Goal: Navigation & Orientation: Find specific page/section

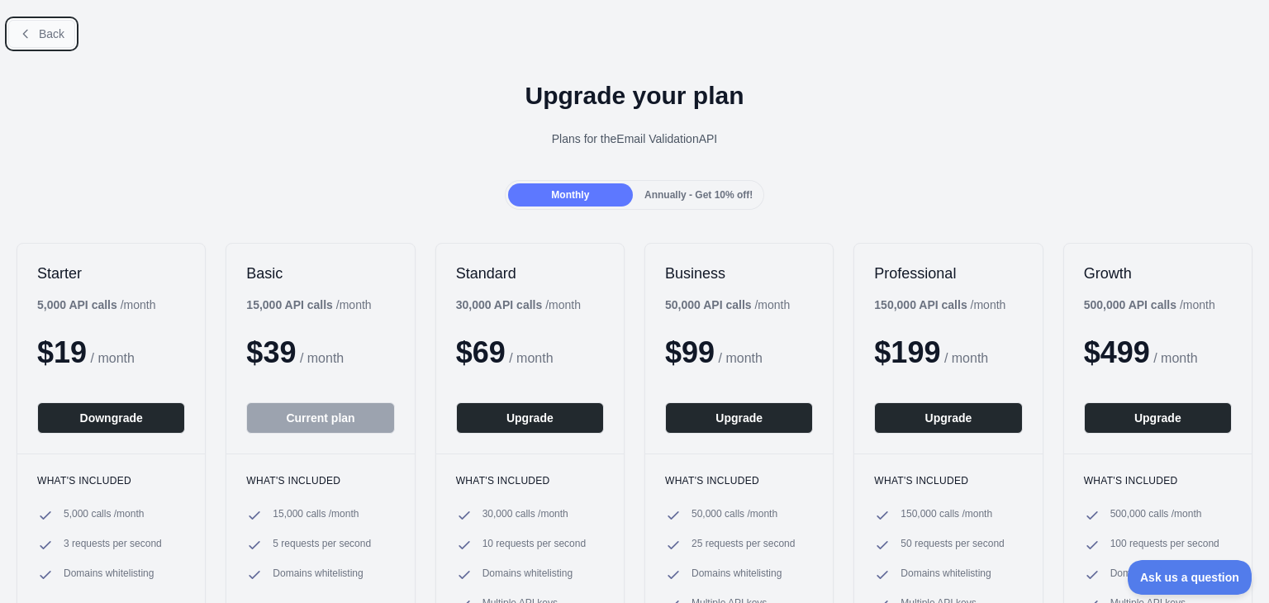
click at [35, 34] on button "Back" at bounding box center [41, 34] width 67 height 28
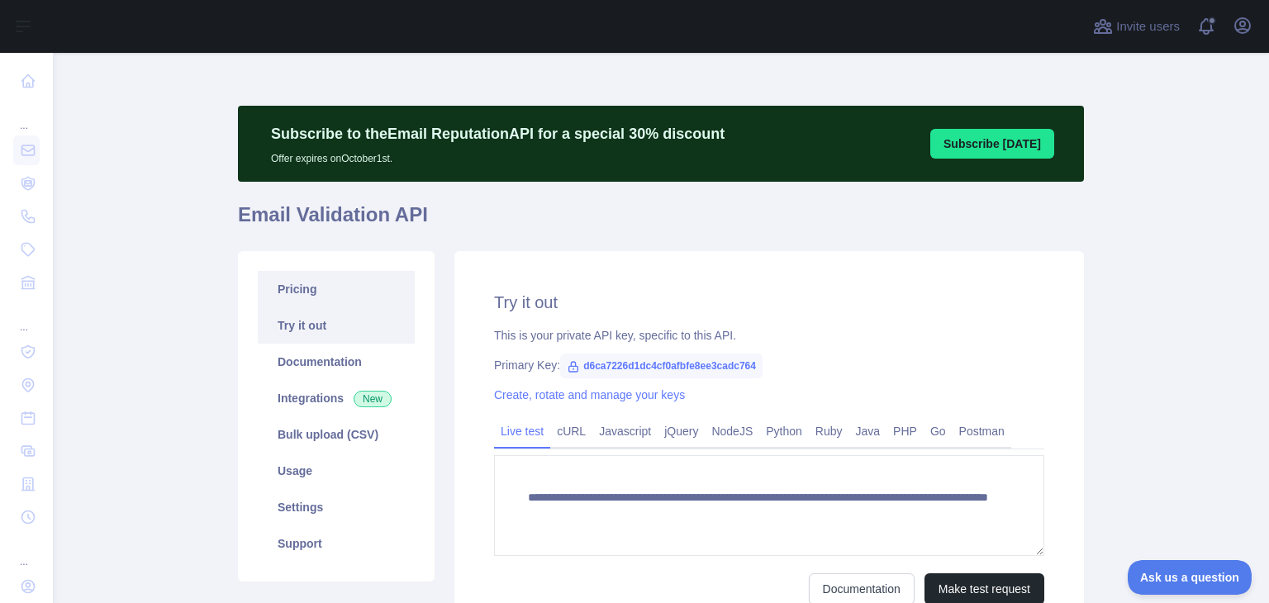
click at [312, 293] on link "Pricing" at bounding box center [336, 289] width 157 height 36
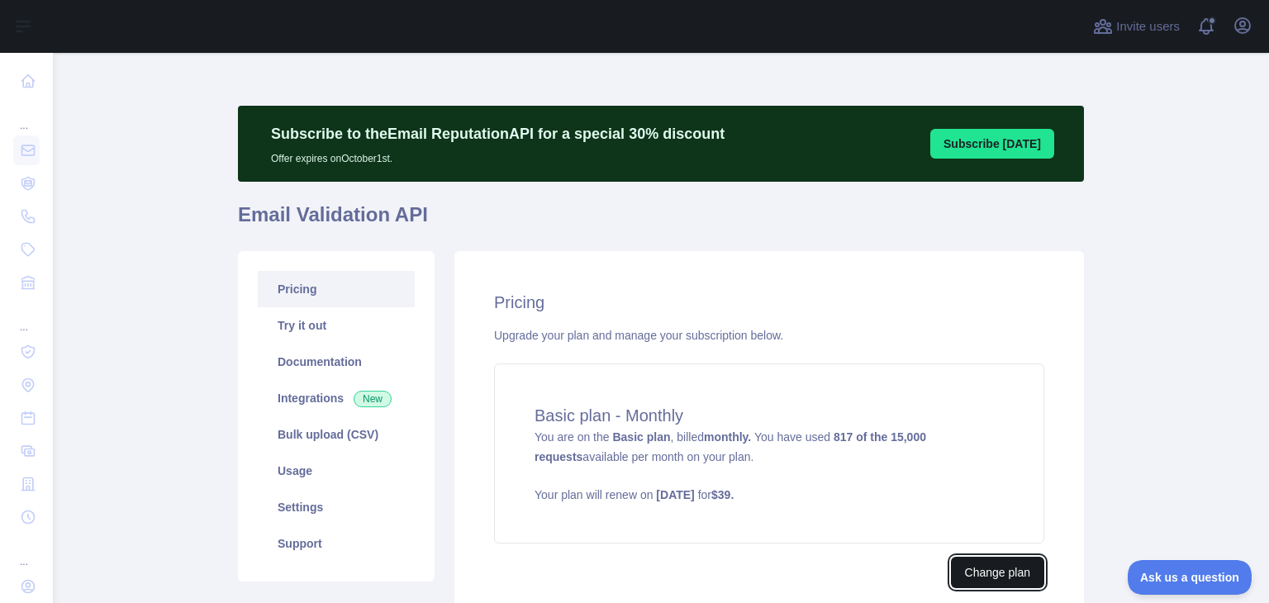
click at [985, 564] on button "Change plan" at bounding box center [997, 572] width 93 height 31
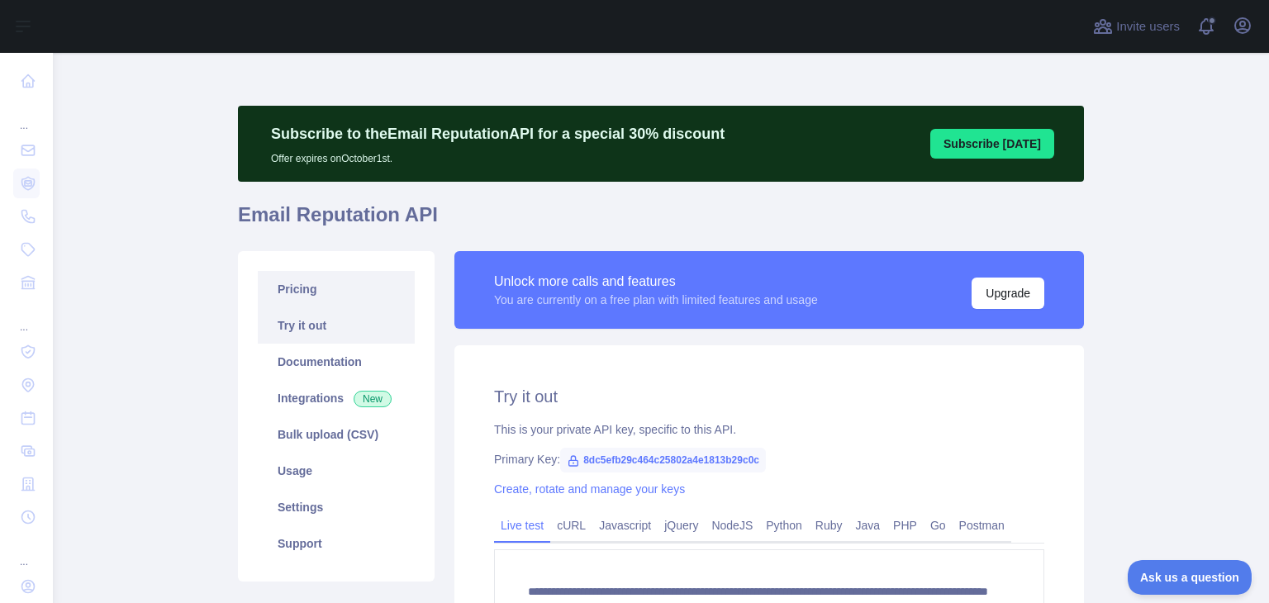
click at [274, 278] on link "Pricing" at bounding box center [336, 289] width 157 height 36
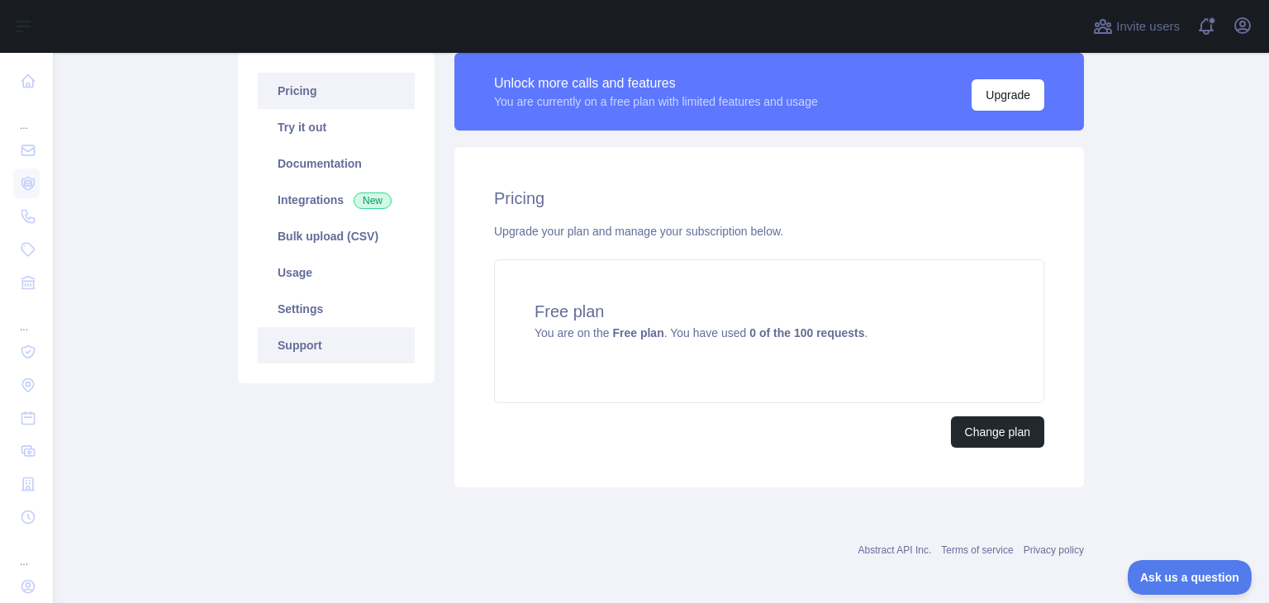
scroll to position [204, 0]
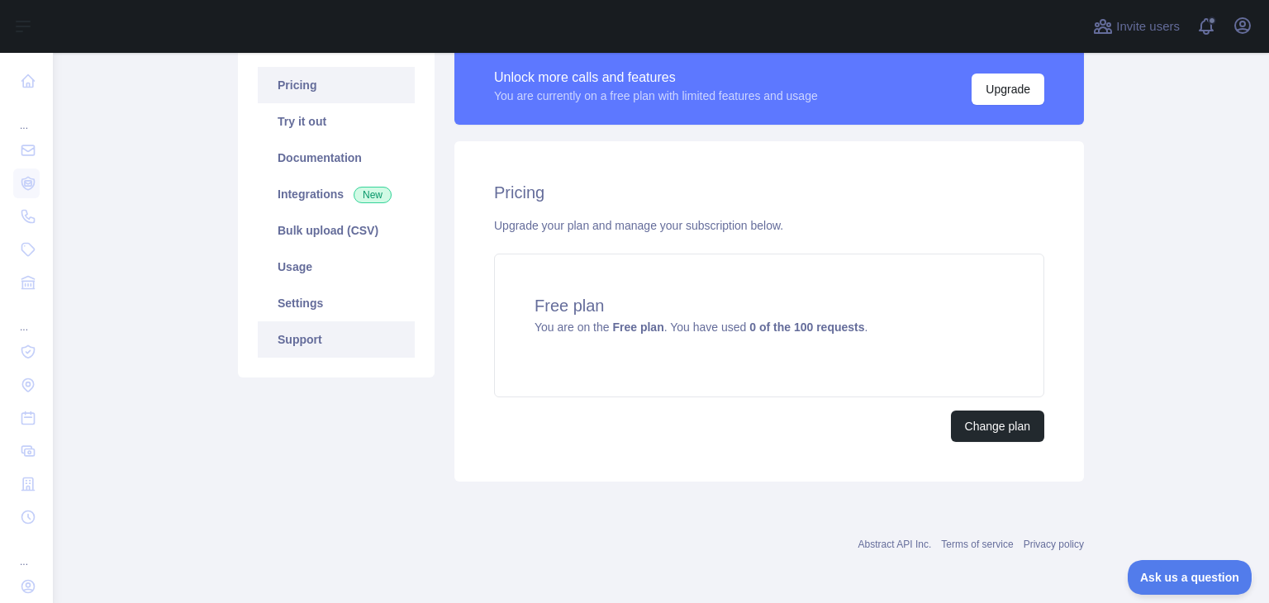
click at [346, 336] on link "Support" at bounding box center [336, 339] width 157 height 36
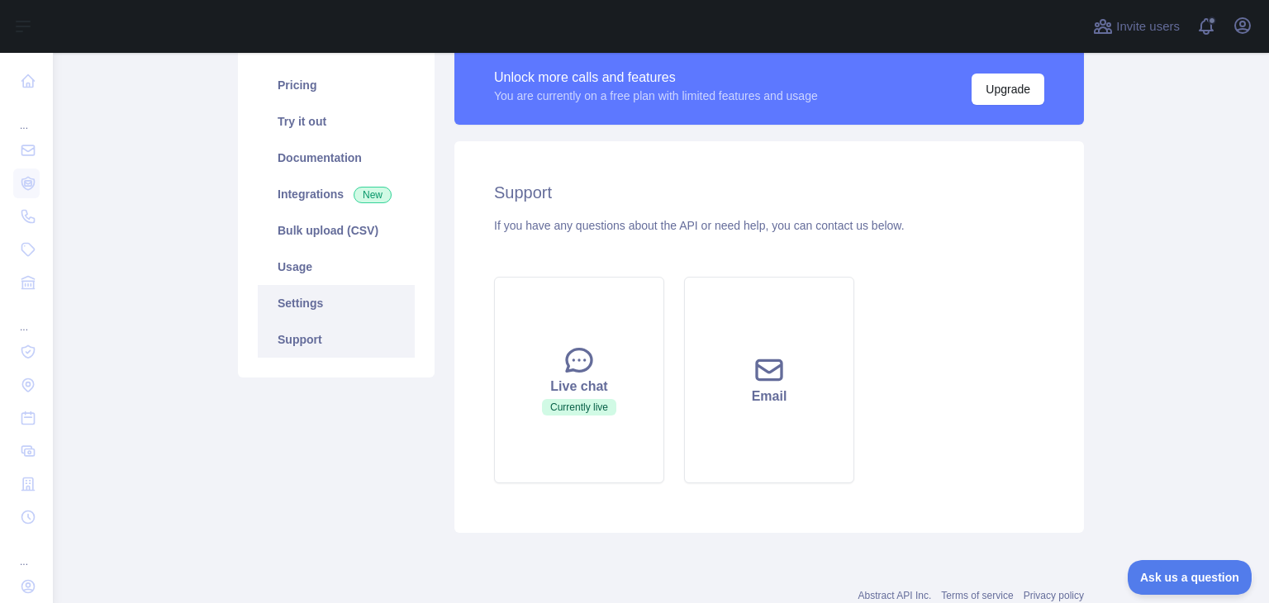
click at [300, 314] on link "Settings" at bounding box center [336, 303] width 157 height 36
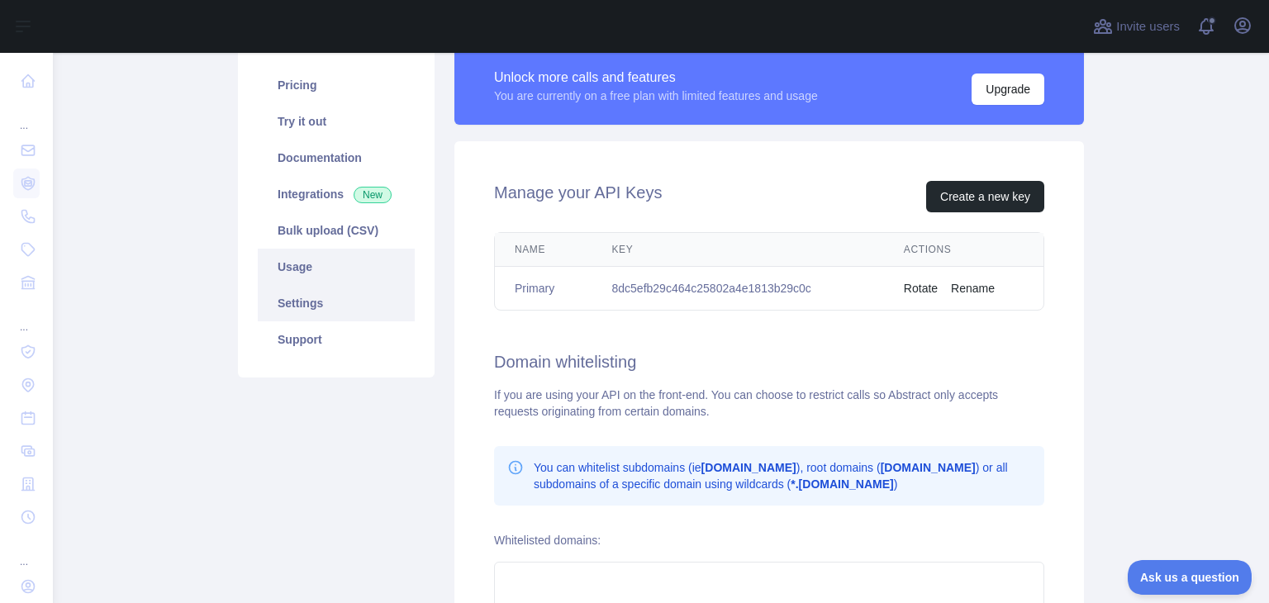
click at [314, 272] on link "Usage" at bounding box center [336, 267] width 157 height 36
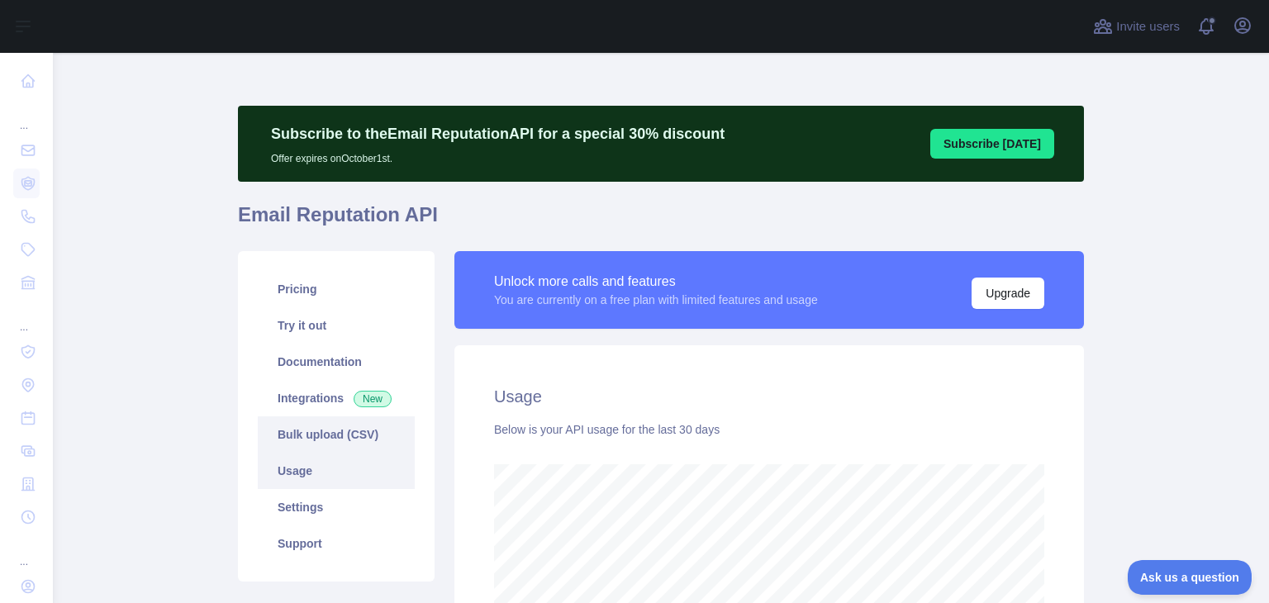
click at [362, 434] on link "Bulk upload (CSV)" at bounding box center [336, 434] width 157 height 36
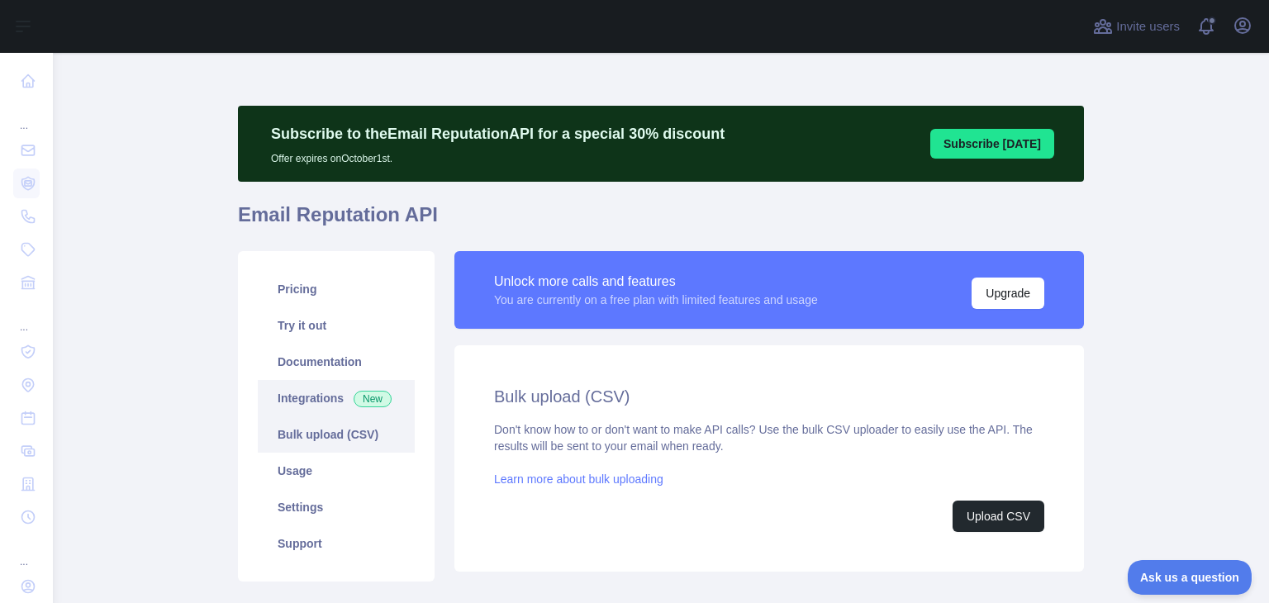
click at [397, 392] on link "Integrations New" at bounding box center [336, 398] width 157 height 36
